Goal: Task Accomplishment & Management: Use online tool/utility

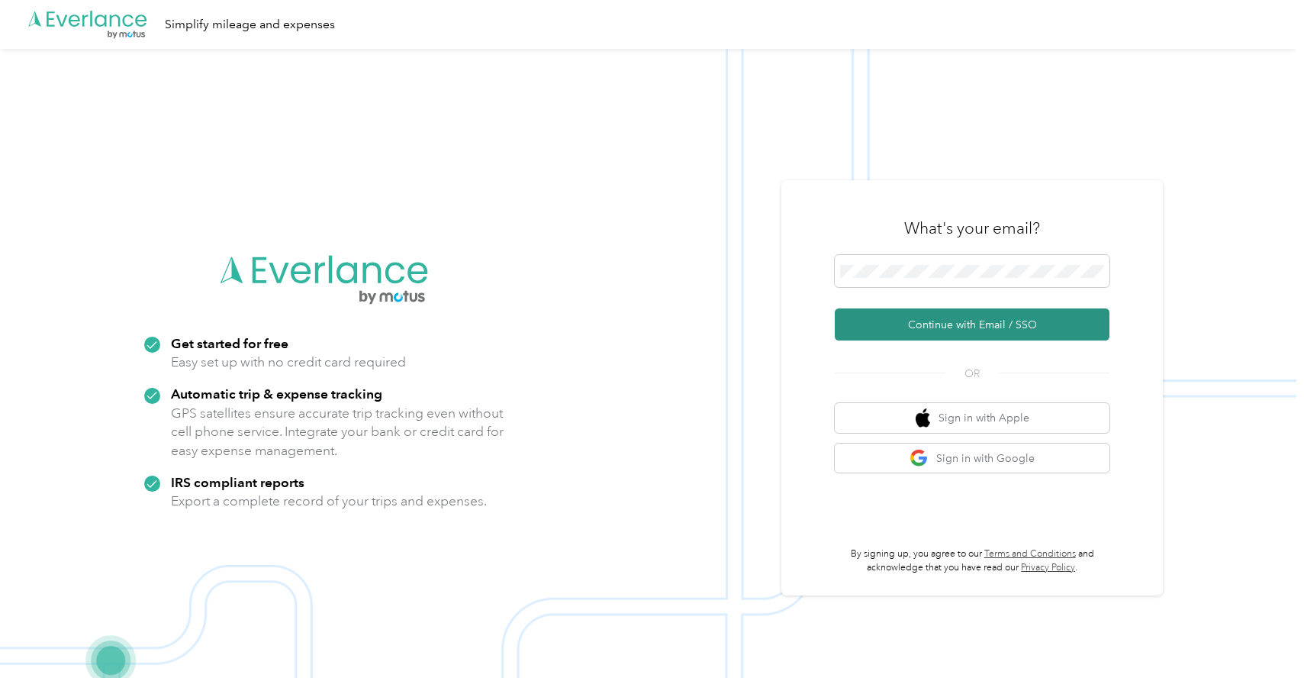
click at [939, 330] on button "Continue with Email / SSO" at bounding box center [972, 324] width 275 height 32
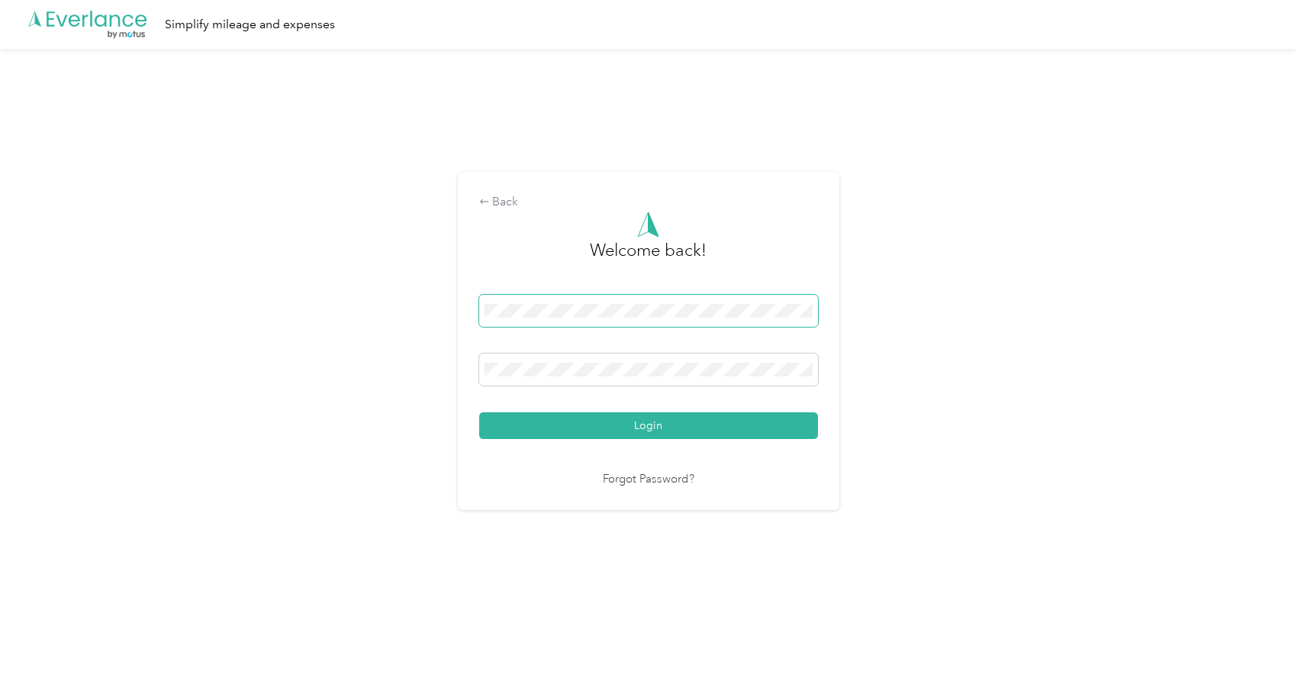
click at [479, 412] on button "Login" at bounding box center [648, 425] width 339 height 27
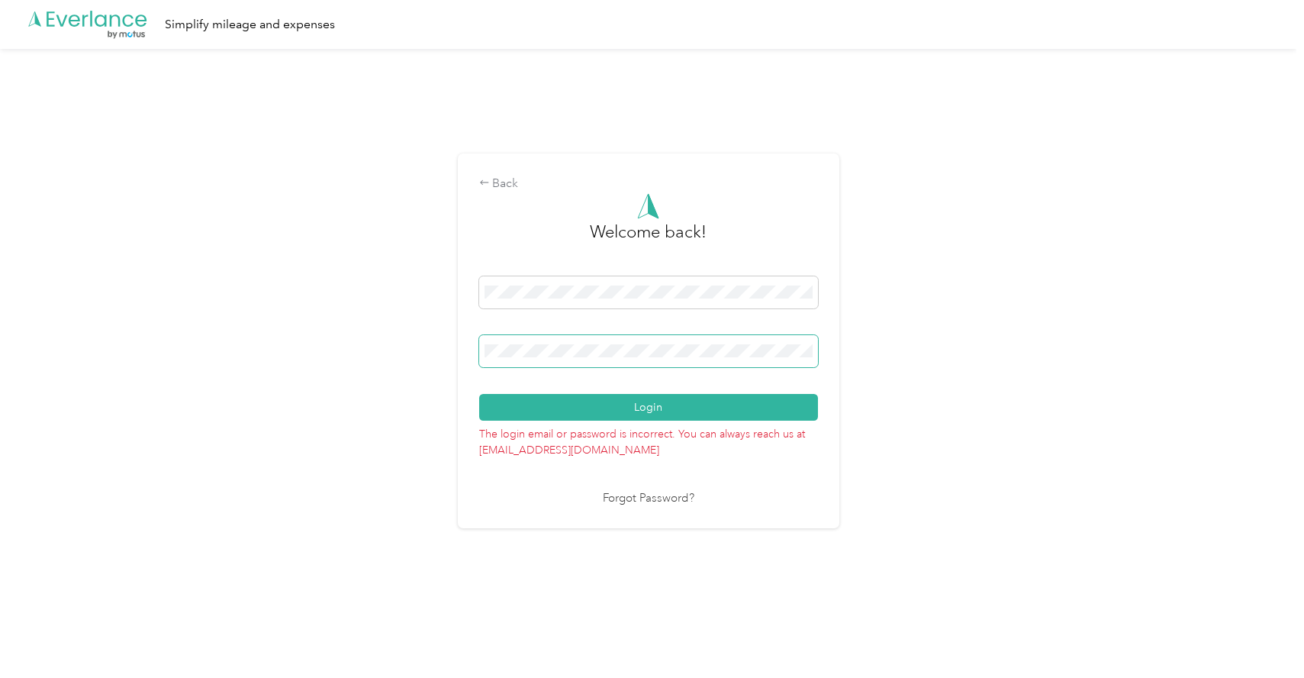
click at [479, 394] on button "Login" at bounding box center [648, 407] width 339 height 27
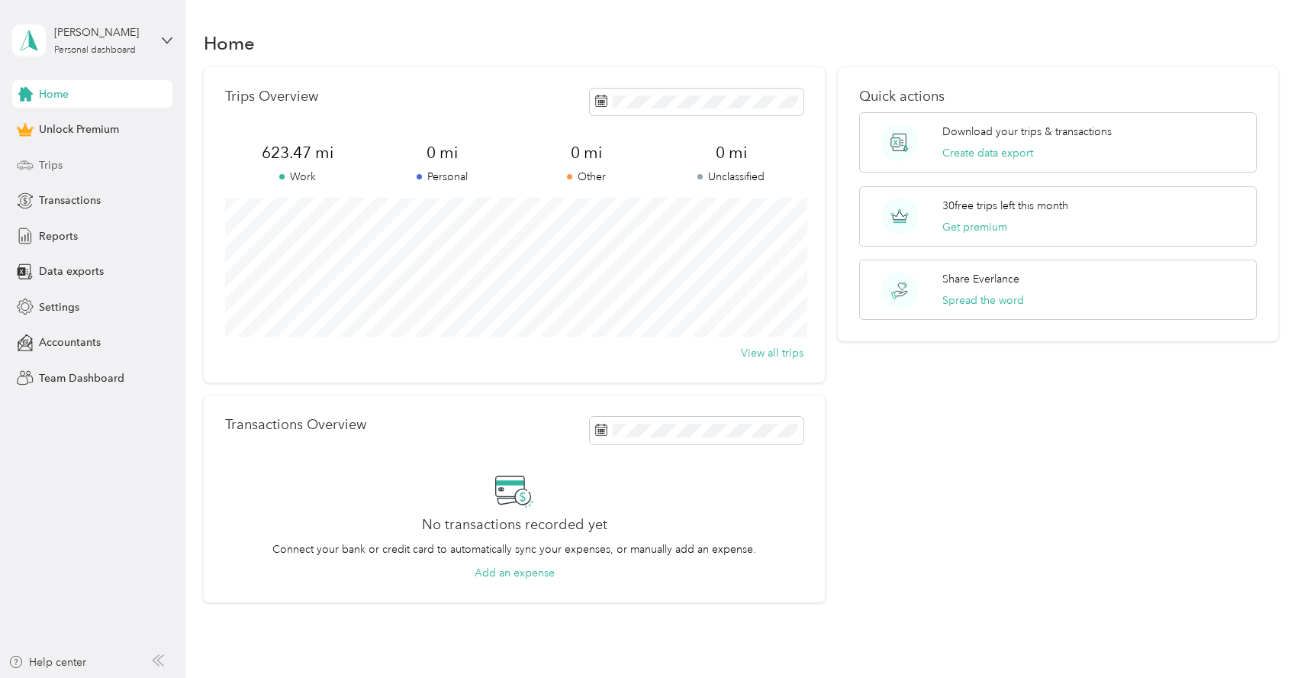
click at [48, 166] on span "Trips" at bounding box center [51, 165] width 24 height 16
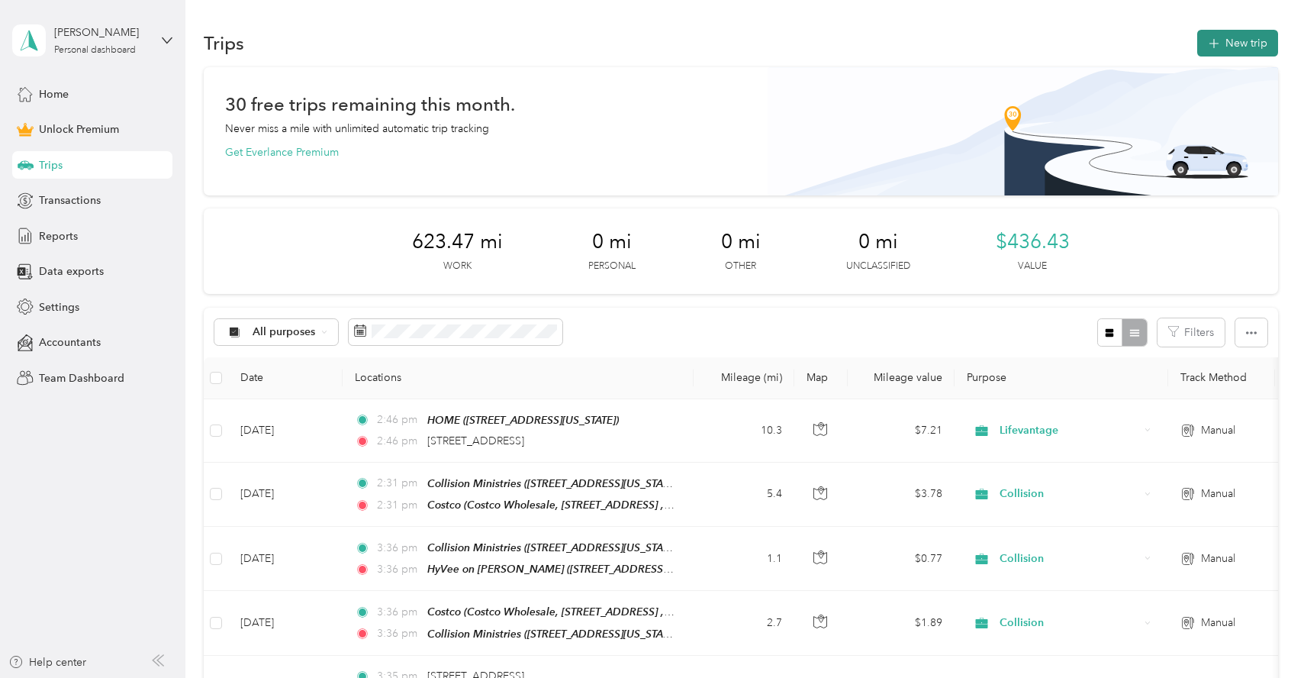
click at [1248, 35] on button "New trip" at bounding box center [1237, 43] width 81 height 27
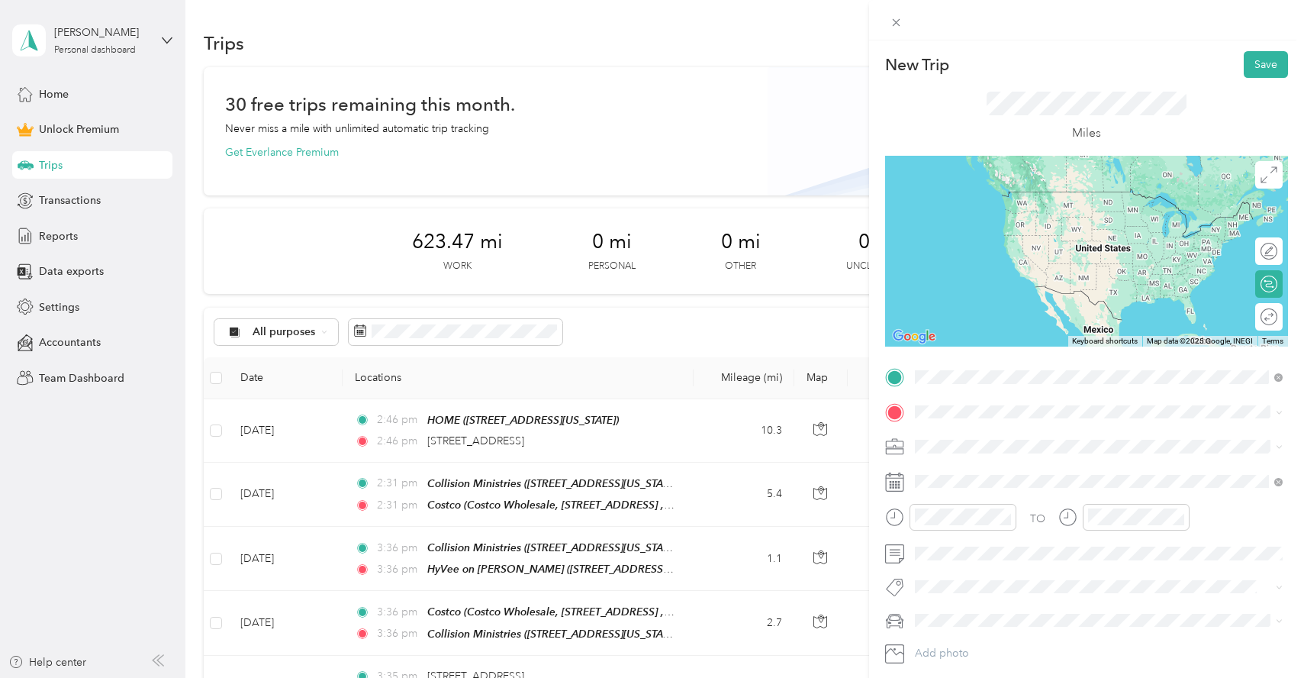
click at [987, 448] on span "[STREET_ADDRESS]" at bounding box center [992, 454] width 97 height 13
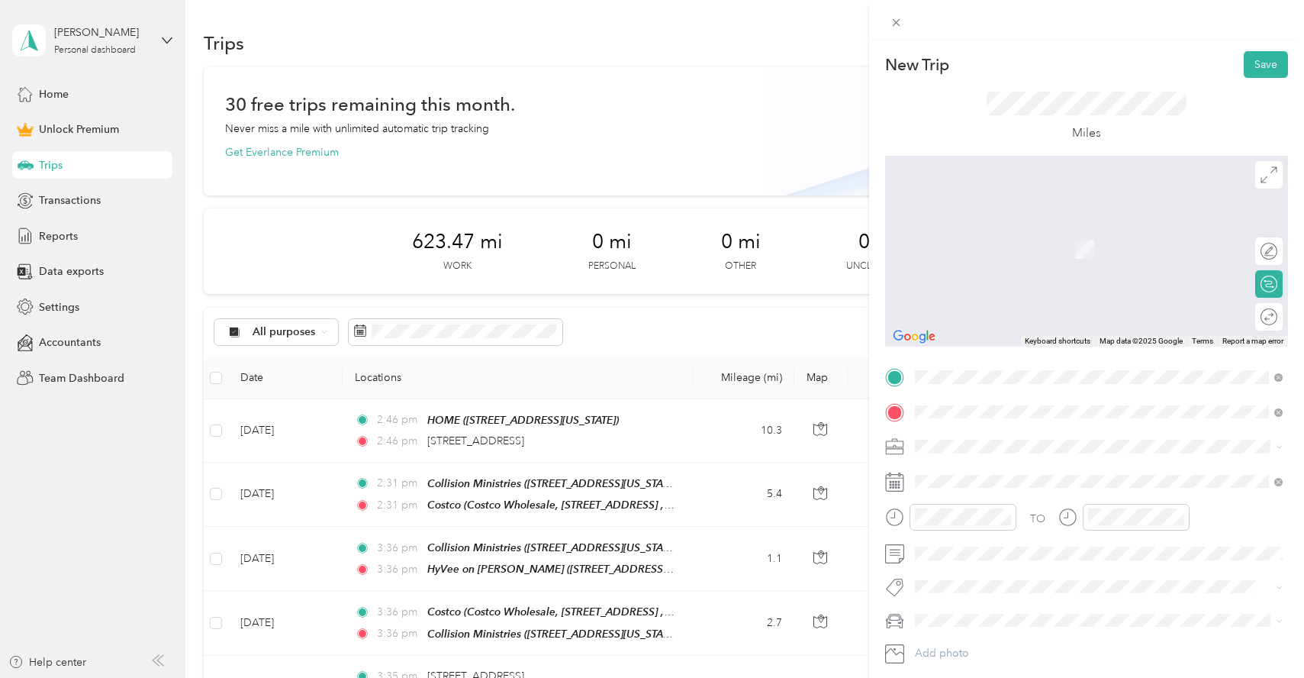
click at [1040, 474] on span "[STREET_ADDRESS][US_STATE]" at bounding box center [1020, 467] width 153 height 14
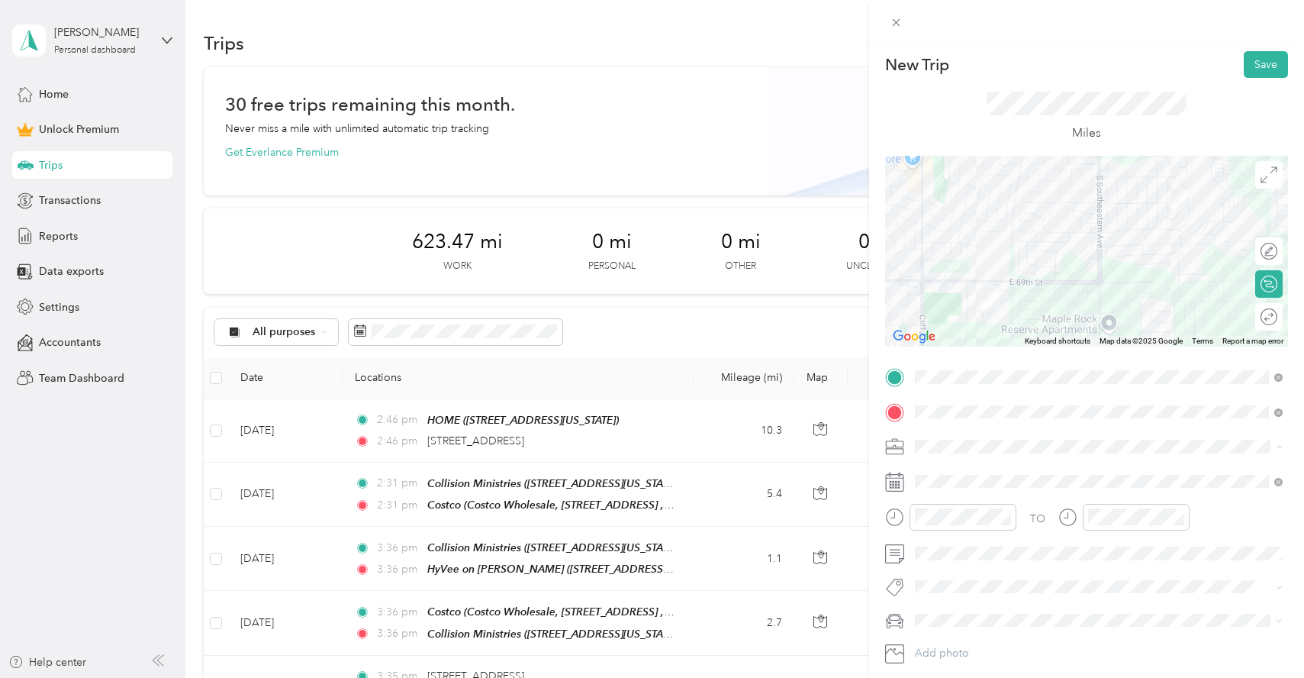
click at [940, 552] on span "Collision" at bounding box center [940, 553] width 41 height 13
click at [1270, 62] on button "Save" at bounding box center [1266, 64] width 44 height 27
